Goal: Find specific page/section: Find specific page/section

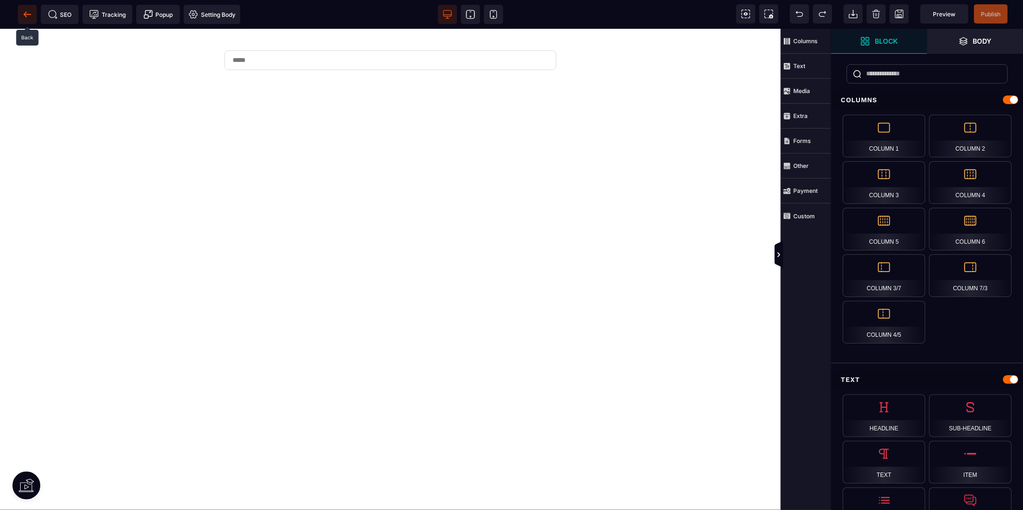
click at [29, 15] on icon at bounding box center [28, 15] width 10 height 10
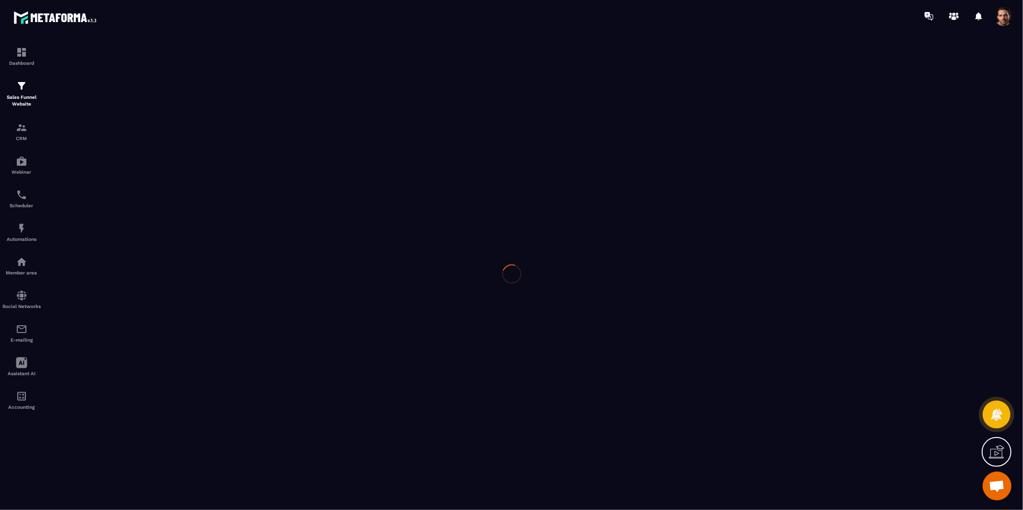
click at [35, 98] on div at bounding box center [511, 274] width 1023 height 484
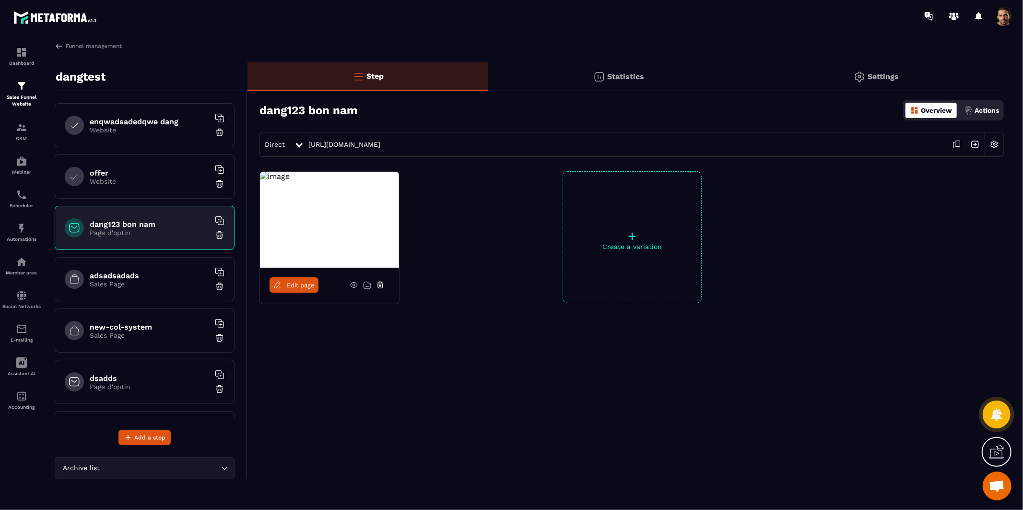
drag, startPoint x: 132, startPoint y: 215, endPoint x: 162, endPoint y: 245, distance: 42.4
click at [130, 217] on div "dang123 bon nam Page d'optin" at bounding box center [145, 228] width 180 height 44
click at [287, 286] on span "Edit page" at bounding box center [301, 285] width 28 height 7
